Goal: Task Accomplishment & Management: Manage account settings

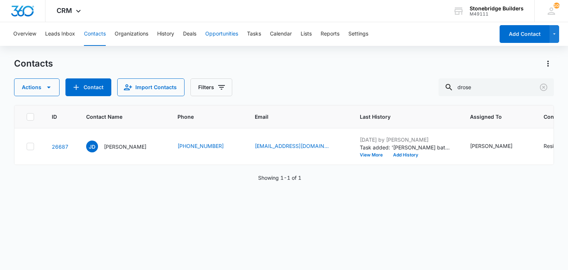
click at [213, 36] on button "Opportunities" at bounding box center [221, 34] width 33 height 24
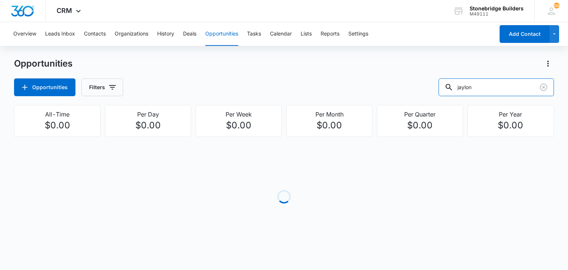
drag, startPoint x: 479, startPoint y: 85, endPoint x: 442, endPoint y: 81, distance: 36.8
click at [442, 82] on div "Opportunities Filters jaylon" at bounding box center [284, 87] width 540 height 18
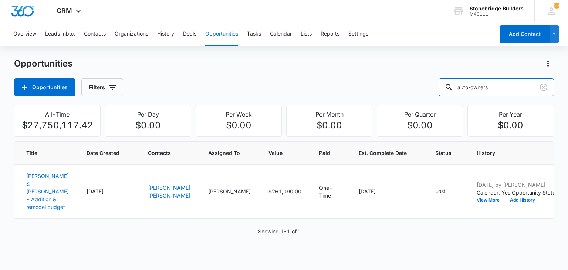
type input "auto-owners"
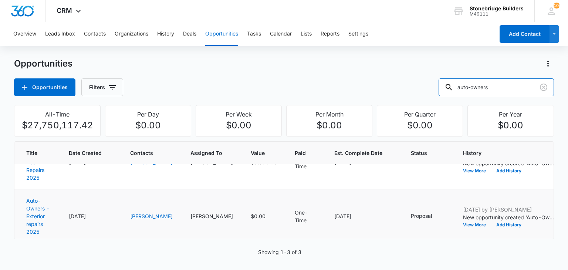
scroll to position [92, 0]
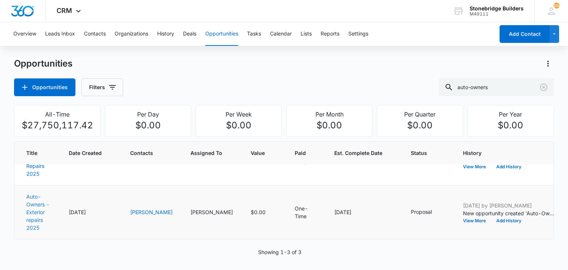
click at [44, 203] on link "Auto-Owners - Exterior repairs 2025" at bounding box center [37, 211] width 23 height 37
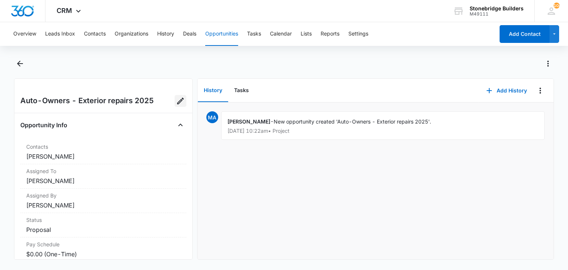
click at [176, 103] on icon "Edit Opportunity" at bounding box center [180, 101] width 9 height 9
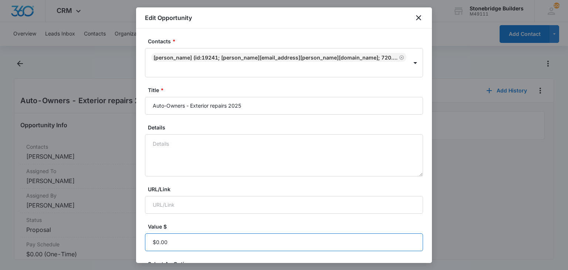
click at [183, 233] on input "Value $" at bounding box center [284, 242] width 278 height 18
paste input "$46,292.65"
type input "$46,292.65"
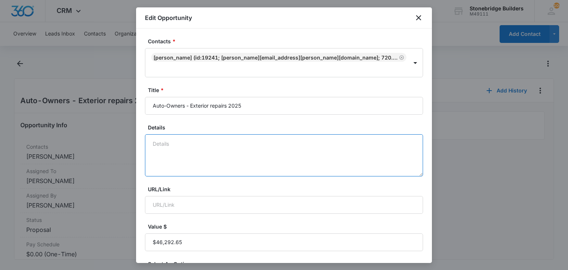
click at [195, 137] on textarea "Details" at bounding box center [284, 155] width 278 height 42
type textarea "s"
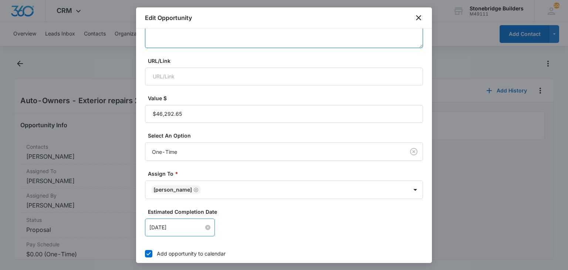
scroll to position [185, 0]
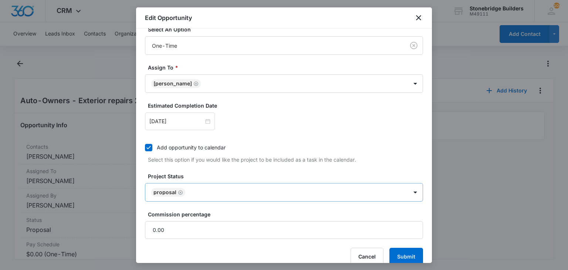
click at [179, 190] on icon "Remove Proposal" at bounding box center [180, 193] width 5 height 6
type textarea "9/8 sent"
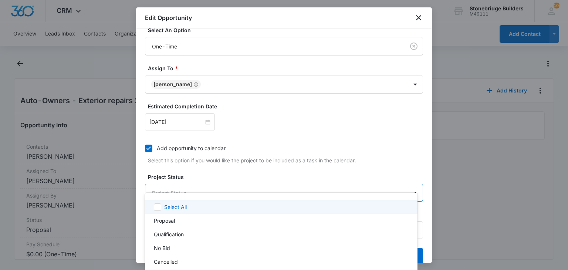
click at [179, 178] on body "CRM Apps Reputation Websites Forms CRM Email Social Content Ads Intelligence Fi…" at bounding box center [284, 135] width 568 height 270
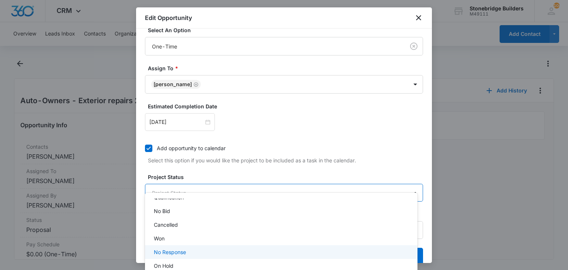
scroll to position [79, 0]
click at [175, 250] on p "Negotiation" at bounding box center [168, 251] width 28 height 8
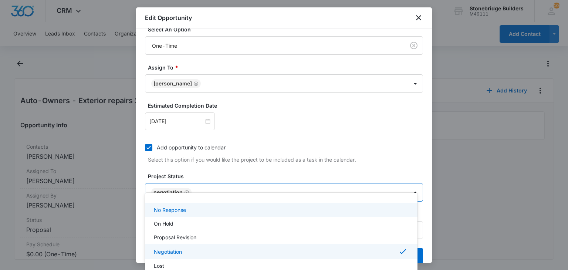
click at [192, 163] on div at bounding box center [284, 135] width 568 height 270
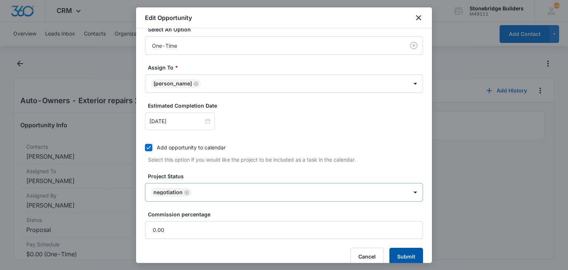
click at [395, 248] on button "Submit" at bounding box center [406, 257] width 34 height 18
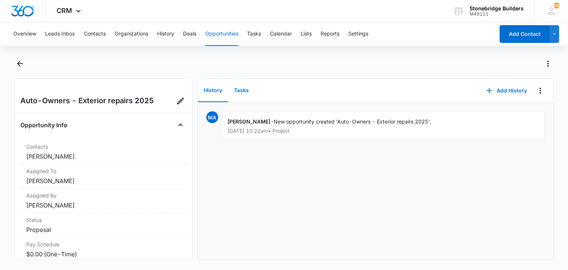
click at [249, 92] on button "Tasks" at bounding box center [241, 90] width 27 height 23
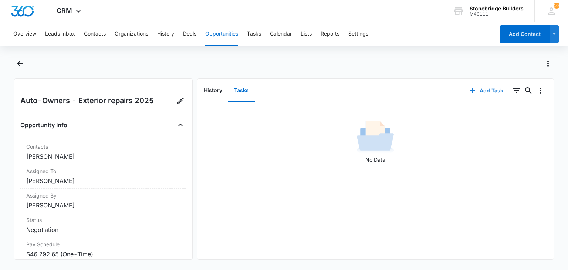
click at [489, 85] on button "Add Task" at bounding box center [486, 91] width 49 height 18
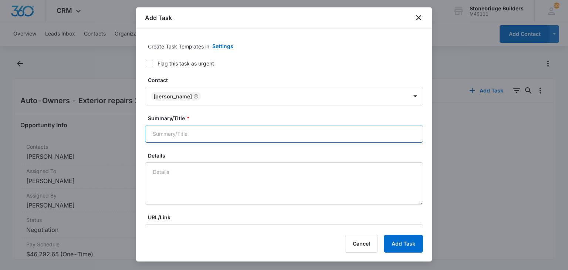
click at [168, 132] on input "Summary/Title *" at bounding box center [284, 134] width 278 height 18
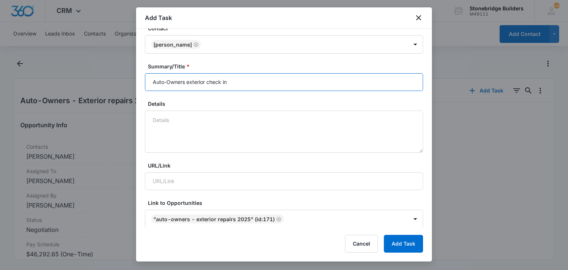
scroll to position [74, 0]
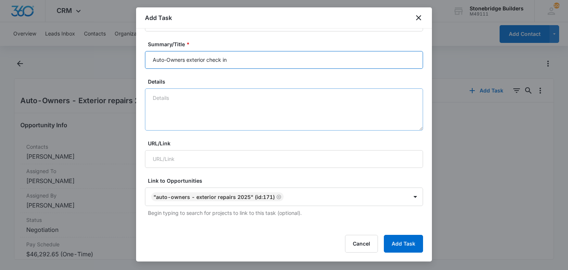
type input "Auto-Owners exterior check in"
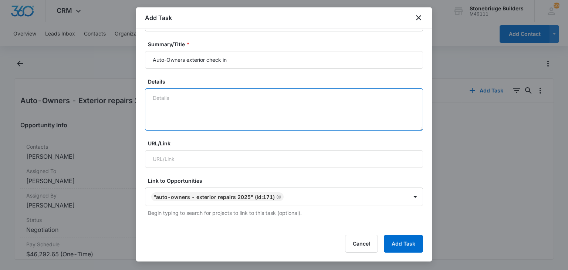
click at [186, 107] on textarea "Details" at bounding box center [284, 109] width 278 height 42
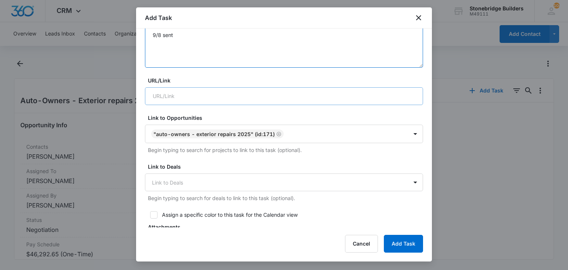
scroll to position [222, 0]
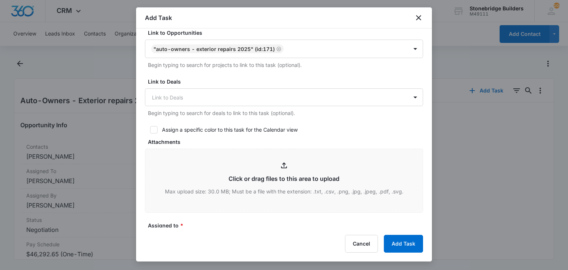
type textarea "9/8 sent"
click at [152, 126] on icon at bounding box center [154, 129] width 7 height 7
click at [150, 127] on input "Assign a specific color to this task for the Calendar view" at bounding box center [147, 129] width 5 height 5
checkbox input "true"
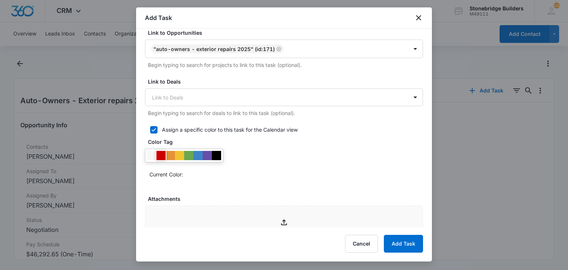
click at [161, 155] on div at bounding box center [160, 155] width 9 height 9
click at [235, 141] on label "Color Tag" at bounding box center [287, 142] width 278 height 8
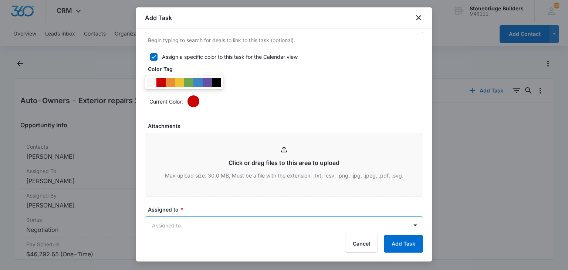
scroll to position [370, 0]
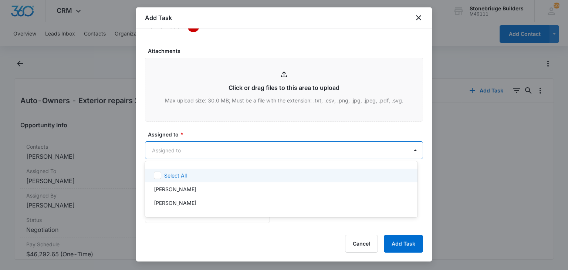
click at [183, 149] on body "CRM Apps Reputation Websites Forms CRM Email Social Content Ads Intelligence Fi…" at bounding box center [284, 135] width 568 height 270
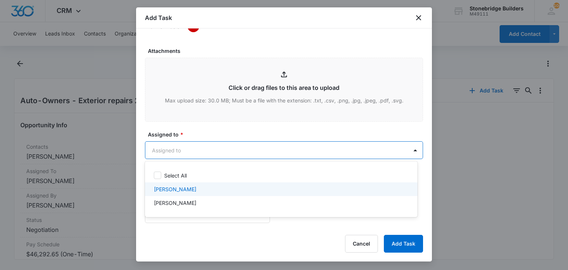
click at [194, 196] on div "[PERSON_NAME]" at bounding box center [281, 189] width 273 height 14
click at [190, 191] on div "[PERSON_NAME]" at bounding box center [280, 190] width 253 height 9
click at [190, 202] on p "[PERSON_NAME]" at bounding box center [175, 203] width 43 height 8
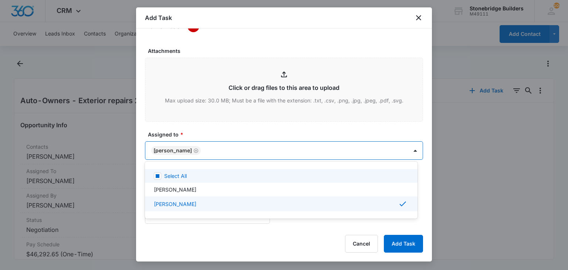
click at [212, 131] on div at bounding box center [284, 135] width 568 height 270
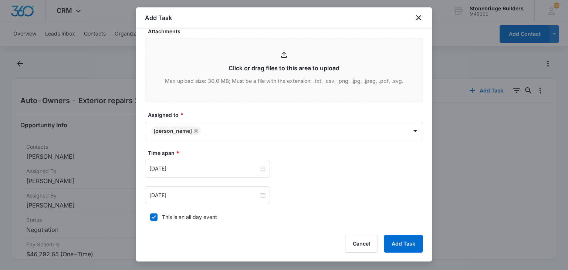
scroll to position [407, 0]
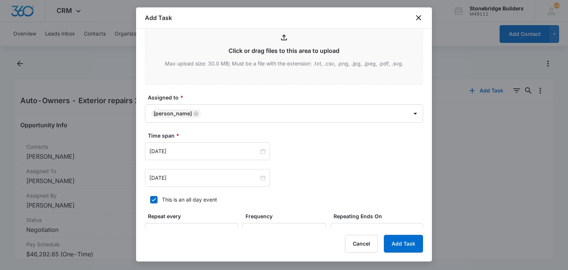
click at [156, 197] on icon at bounding box center [154, 199] width 7 height 7
click at [150, 197] on input "This is an all day event" at bounding box center [147, 199] width 5 height 5
checkbox input "false"
click at [162, 151] on input "[DATE]" at bounding box center [203, 151] width 109 height 8
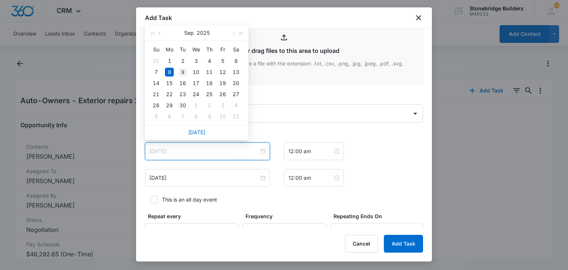
type input "[DATE]"
click at [186, 74] on div "9" at bounding box center [182, 72] width 9 height 9
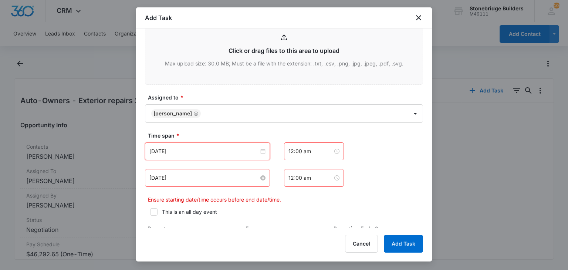
click at [163, 178] on input "[DATE]" at bounding box center [203, 178] width 109 height 8
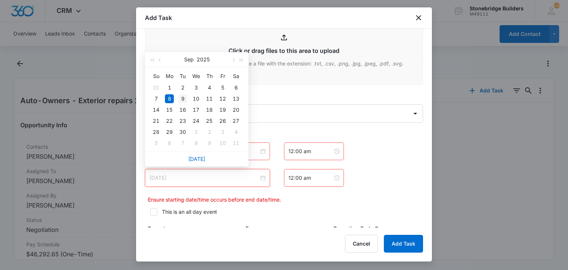
type input "[DATE]"
click at [182, 101] on div "9" at bounding box center [182, 98] width 9 height 9
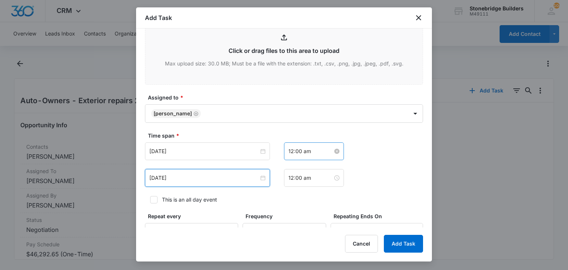
click at [288, 148] on input "12:00 am" at bounding box center [310, 151] width 44 height 8
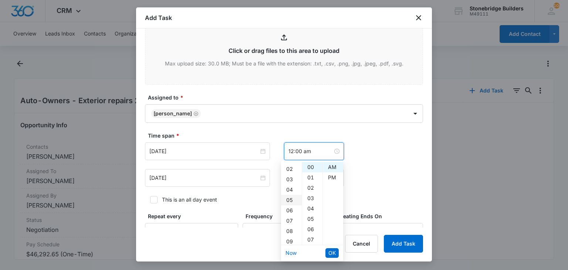
scroll to position [37, 0]
click at [285, 215] on div "08" at bounding box center [291, 213] width 21 height 10
type input "8:00 am"
click at [331, 255] on span "OK" at bounding box center [331, 253] width 7 height 8
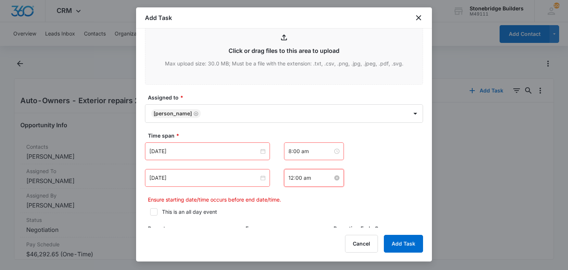
click at [288, 178] on input "12:00 am" at bounding box center [310, 178] width 44 height 8
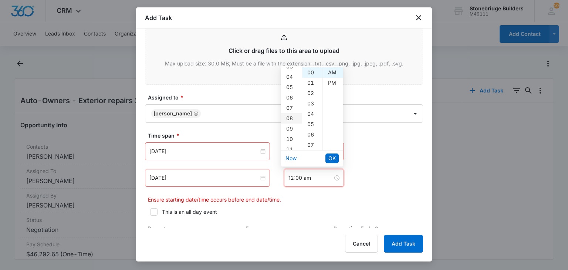
click at [288, 121] on div "08" at bounding box center [291, 118] width 21 height 10
click at [311, 143] on div "07" at bounding box center [312, 145] width 20 height 10
type input "8:07 am"
click at [332, 155] on span "OK" at bounding box center [331, 158] width 7 height 8
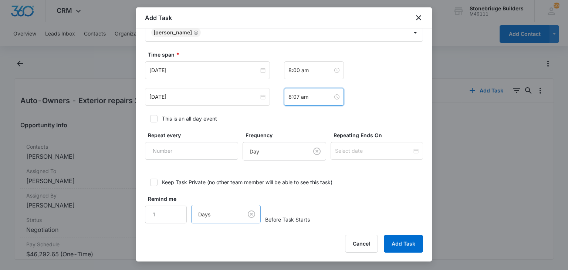
scroll to position [491, 0]
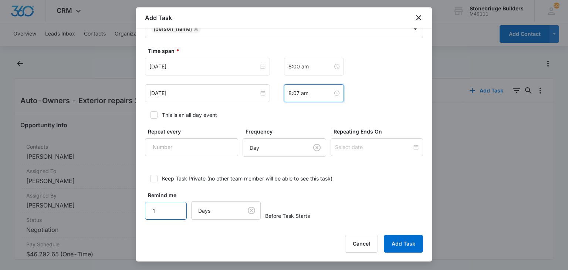
click at [170, 207] on input "1" at bounding box center [166, 211] width 42 height 18
type input "15"
click at [222, 209] on body "CRM Apps Reputation Websites Forms CRM Email Social Content Ads Intelligence Fi…" at bounding box center [284, 135] width 568 height 270
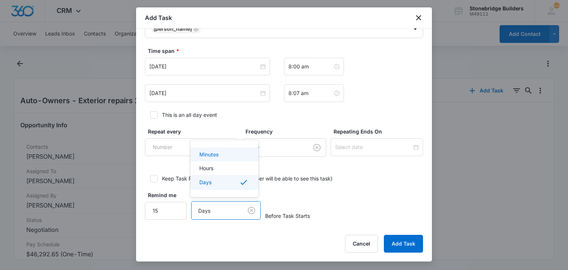
click at [216, 155] on p "Minutes" at bounding box center [208, 155] width 19 height 8
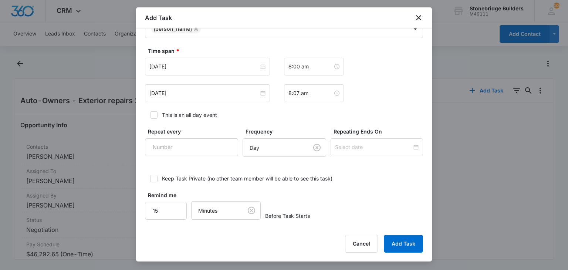
click at [345, 175] on label "Keep Task Private (no other team member will be able to see this task)" at bounding box center [284, 179] width 278 height 8
click at [150, 176] on input "Keep Task Private (no other team member will be able to see this task)" at bounding box center [147, 178] width 5 height 5
checkbox input "true"
click at [402, 239] on button "Add Task" at bounding box center [403, 244] width 39 height 18
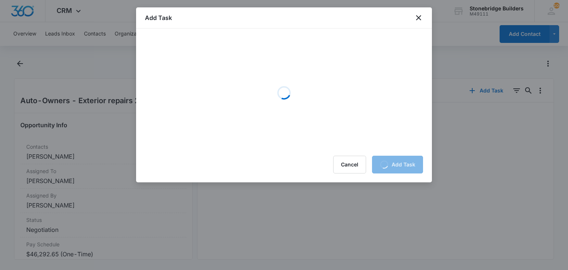
scroll to position [0, 0]
